Goal: Task Accomplishment & Management: Manage account settings

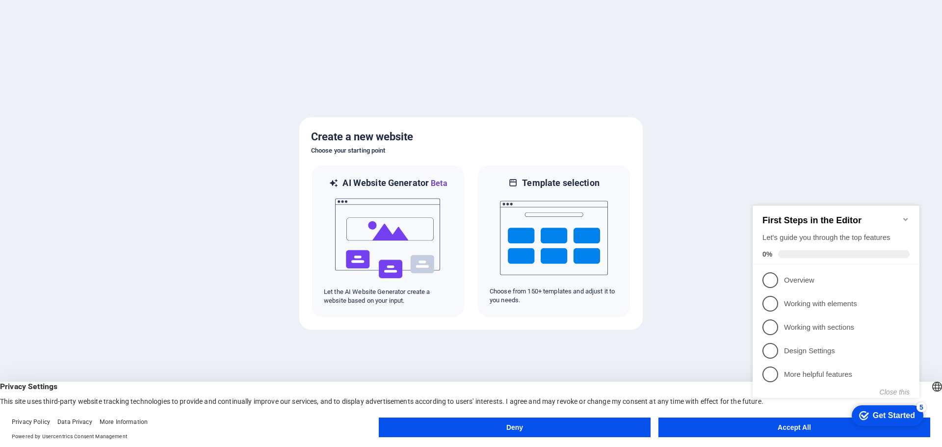
click at [759, 431] on appcues-checklist "Contextual help checklist present on screen" at bounding box center [838, 311] width 179 height 241
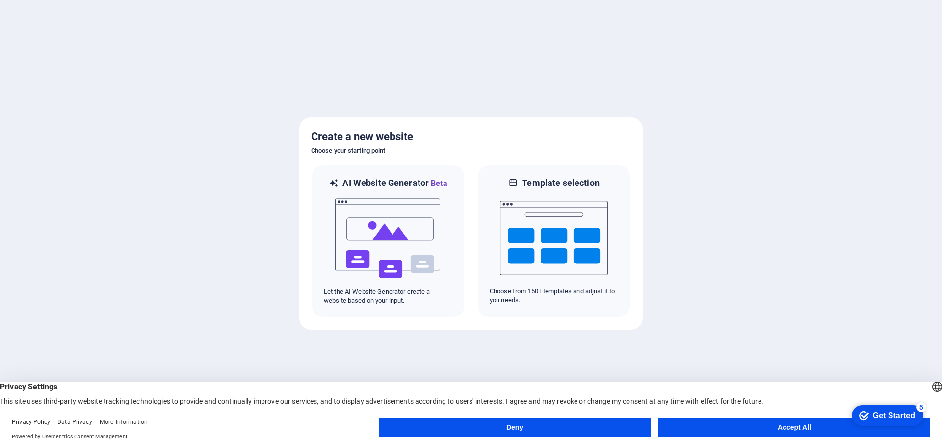
click at [787, 423] on button "Accept All" at bounding box center [795, 428] width 272 height 20
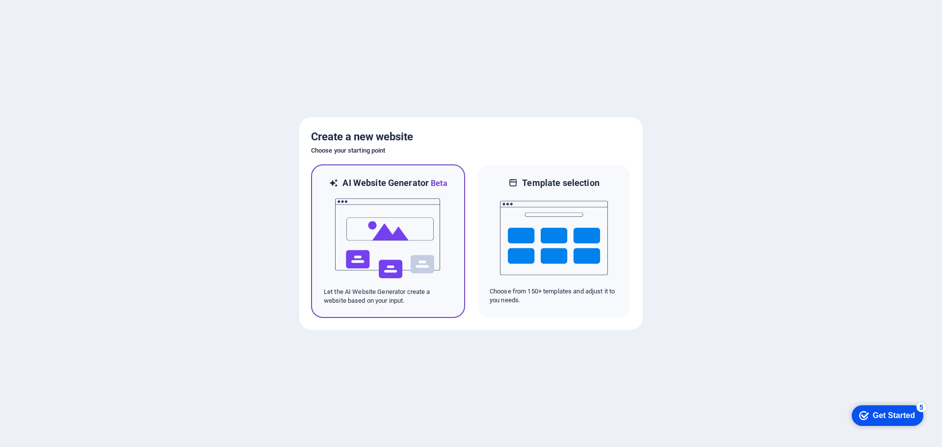
click at [394, 213] on img at bounding box center [388, 238] width 108 height 98
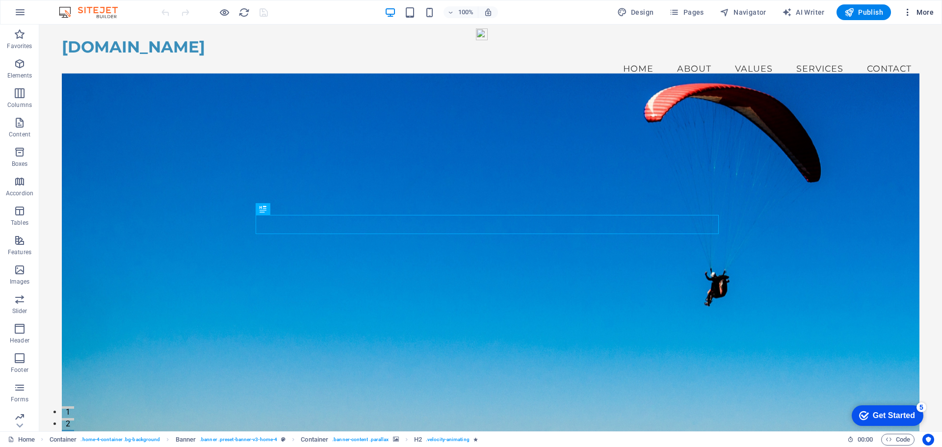
click at [916, 11] on span "More" at bounding box center [918, 12] width 31 height 10
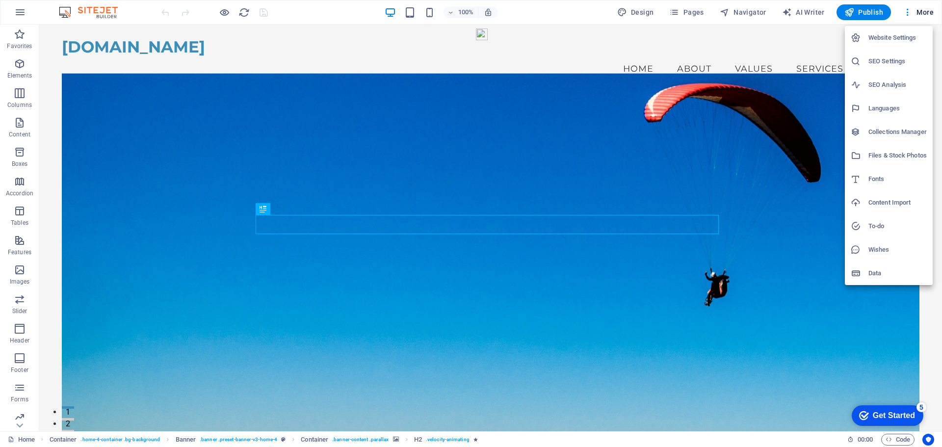
click at [28, 10] on div at bounding box center [471, 223] width 942 height 447
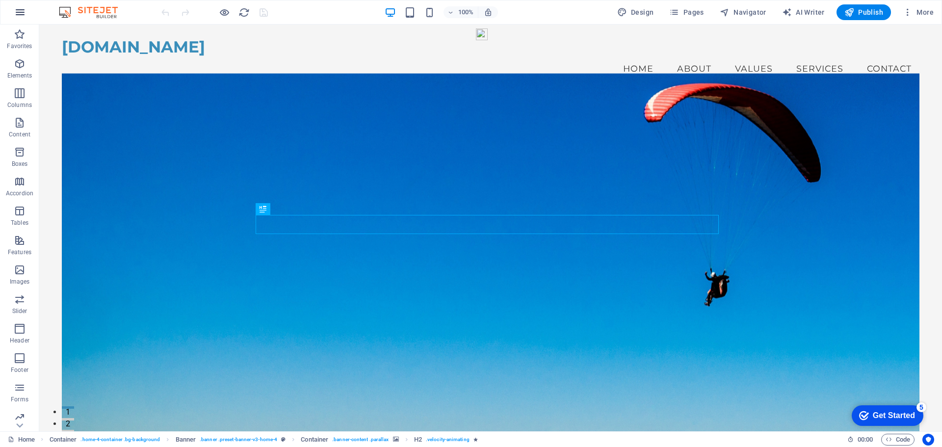
click at [19, 12] on icon "button" at bounding box center [20, 12] width 12 height 12
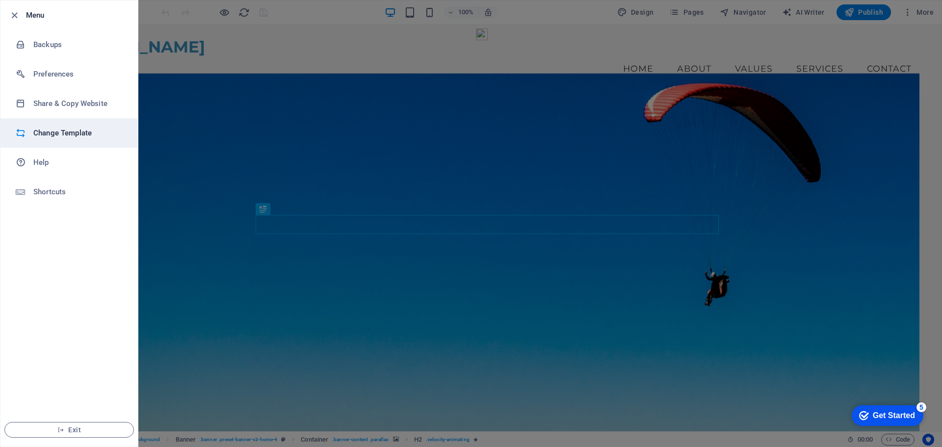
click at [64, 135] on h6 "Change Template" at bounding box center [78, 133] width 91 height 12
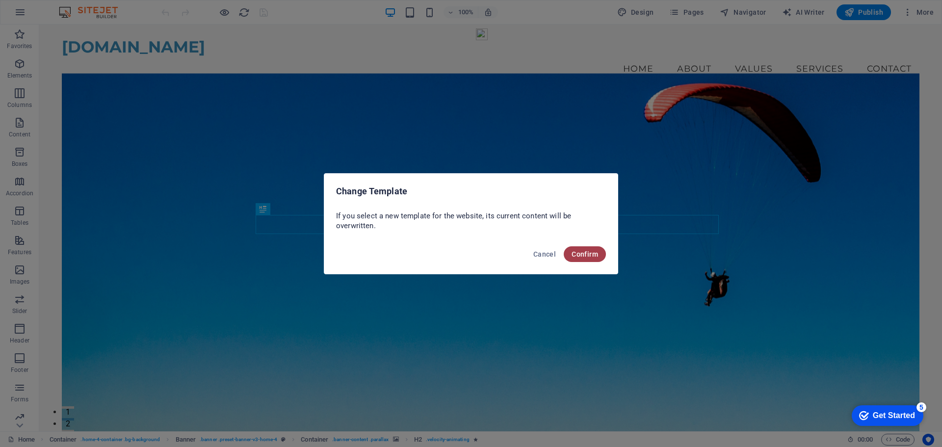
click at [597, 255] on span "Confirm" at bounding box center [585, 254] width 27 height 8
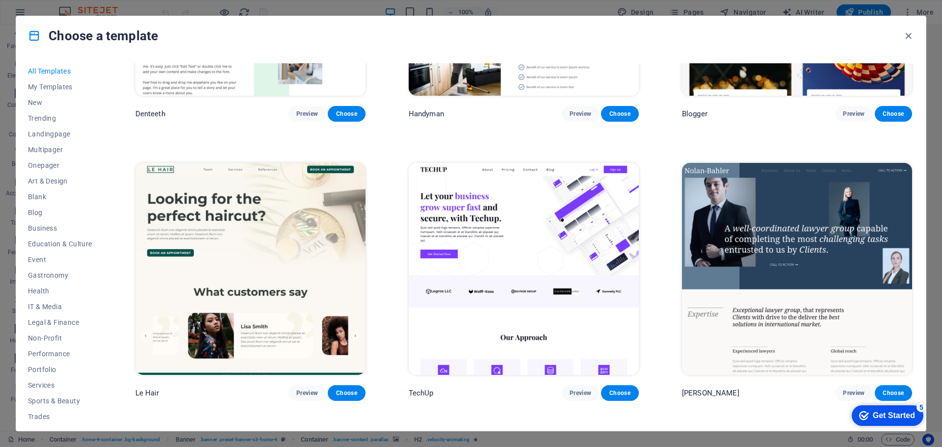
scroll to position [3829, 0]
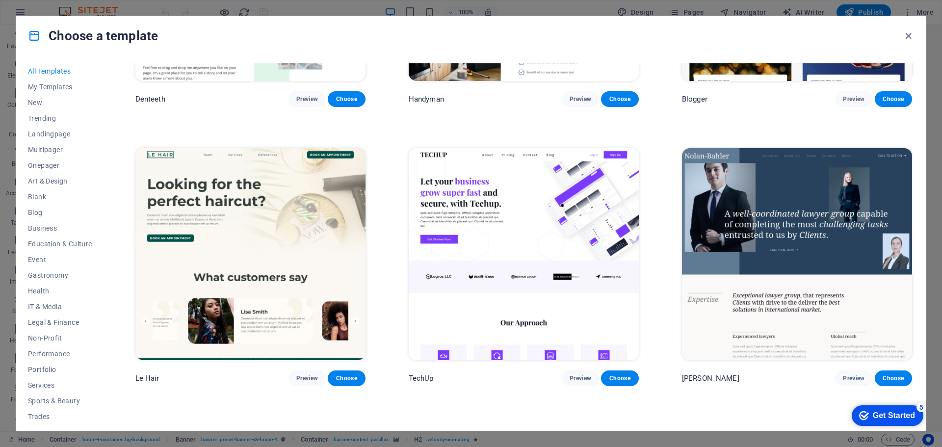
click at [785, 227] on img at bounding box center [797, 254] width 230 height 212
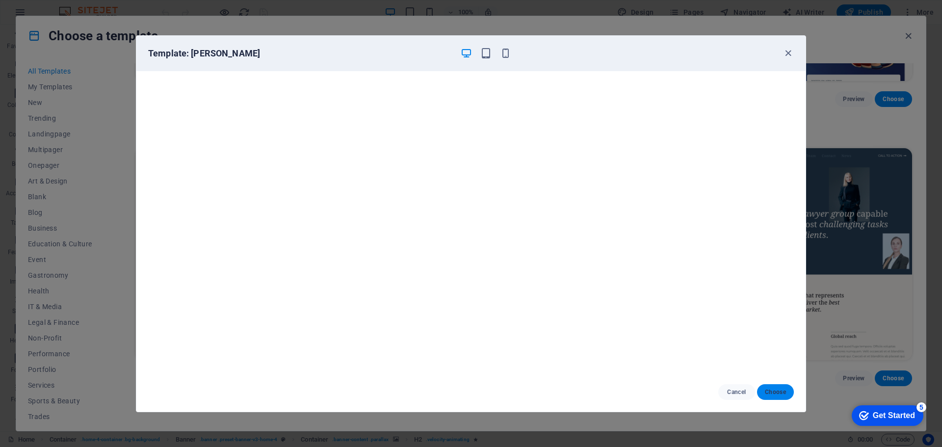
click at [779, 390] on span "Choose" at bounding box center [775, 392] width 21 height 8
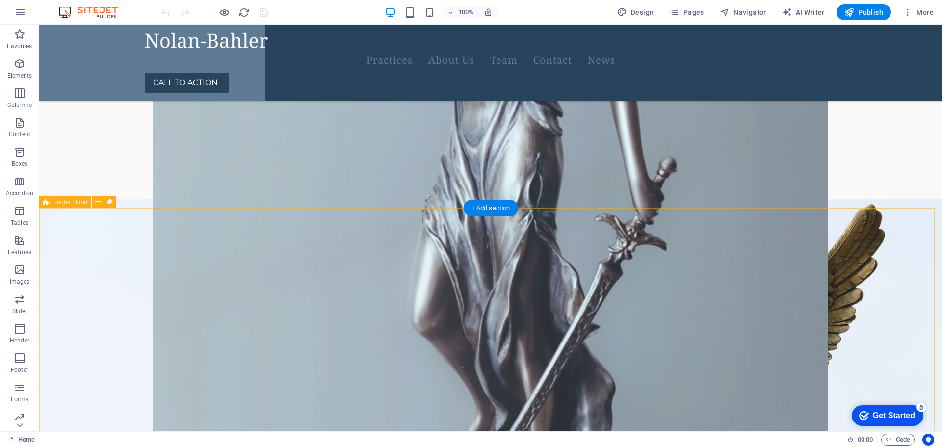
scroll to position [3582, 0]
